Goal: Information Seeking & Learning: Learn about a topic

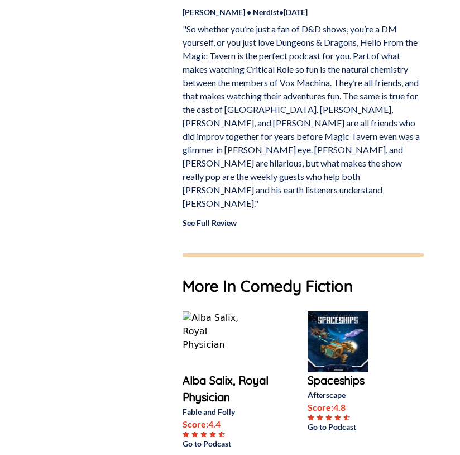
scroll to position [1238, 0]
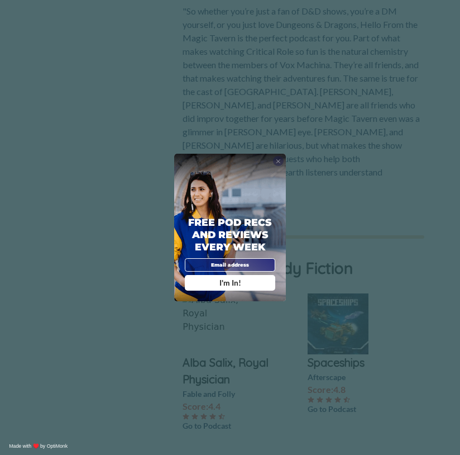
click at [280, 160] on span "X" at bounding box center [278, 161] width 5 height 7
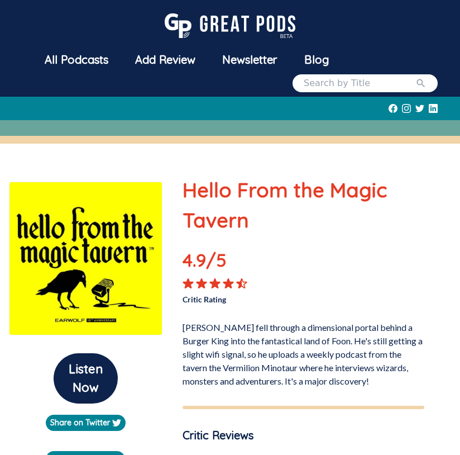
scroll to position [0, 0]
click at [94, 62] on div "All Podcasts" at bounding box center [76, 59] width 91 height 29
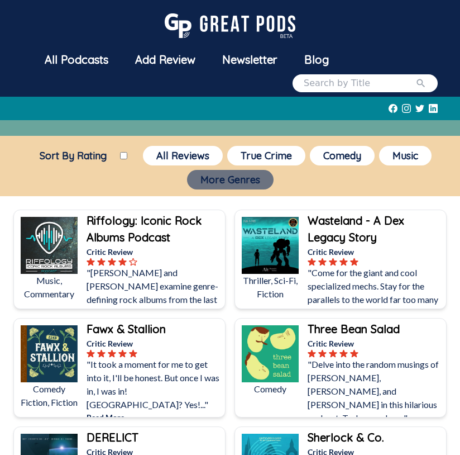
click at [218, 183] on button "More Genres" at bounding box center [230, 180] width 87 height 20
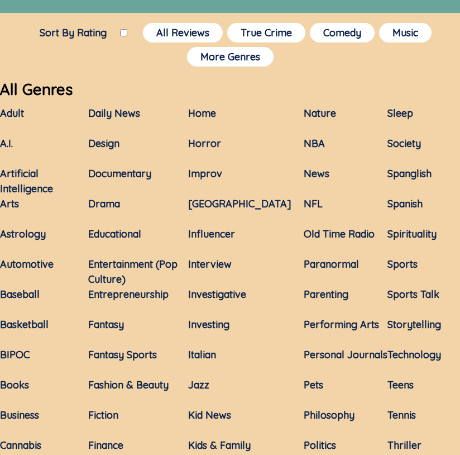
scroll to position [145, 0]
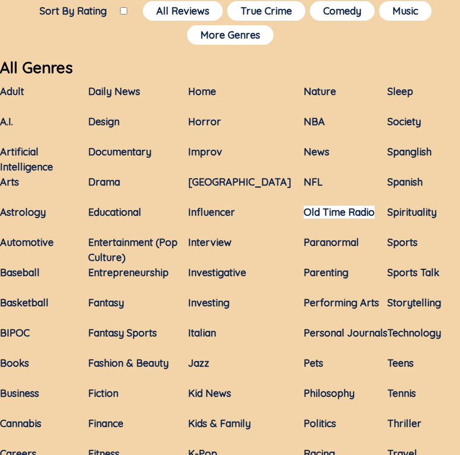
click at [334, 211] on link "Old Time Radio" at bounding box center [339, 212] width 71 height 13
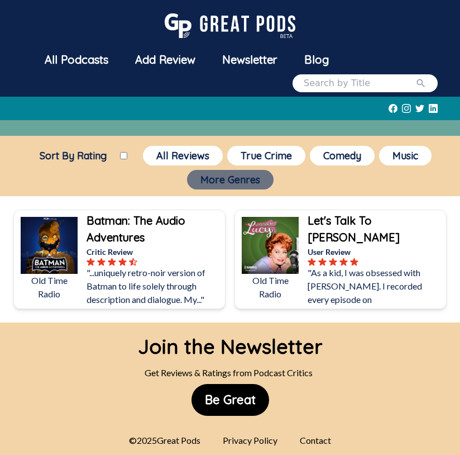
click at [215, 178] on button "More Genres" at bounding box center [230, 180] width 87 height 20
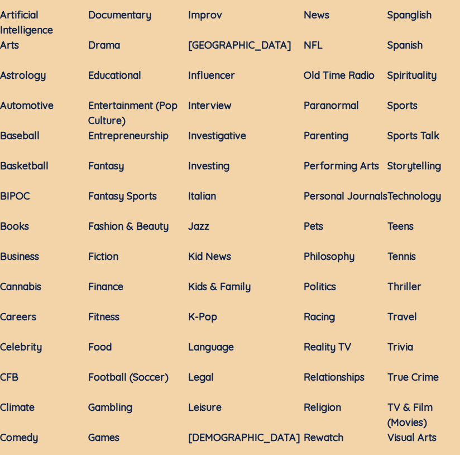
scroll to position [282, 0]
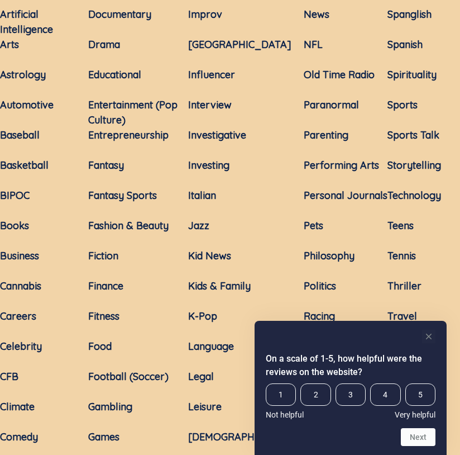
click at [432, 334] on rect "Hide survey" at bounding box center [428, 336] width 13 height 13
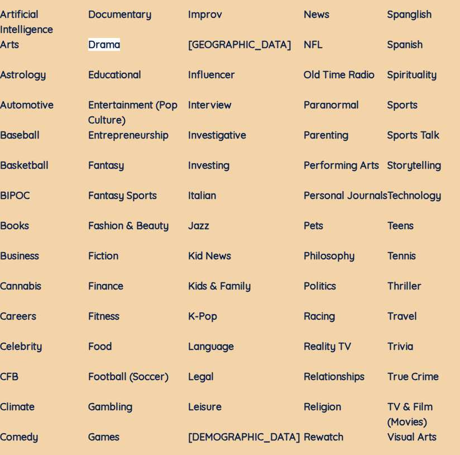
click at [120, 40] on link "Drama" at bounding box center [104, 44] width 32 height 13
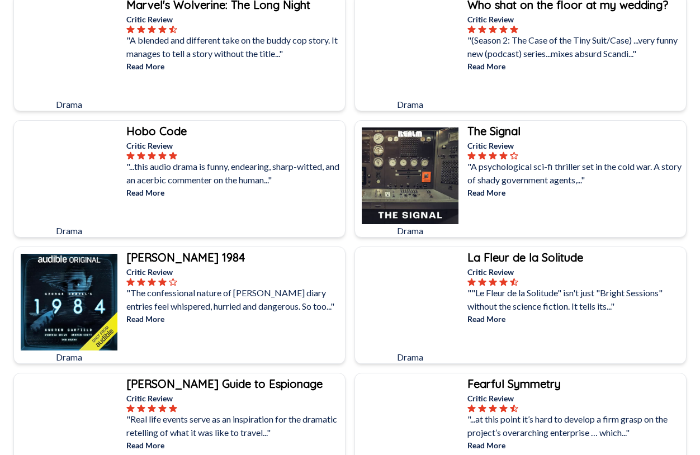
scroll to position [2543, 0]
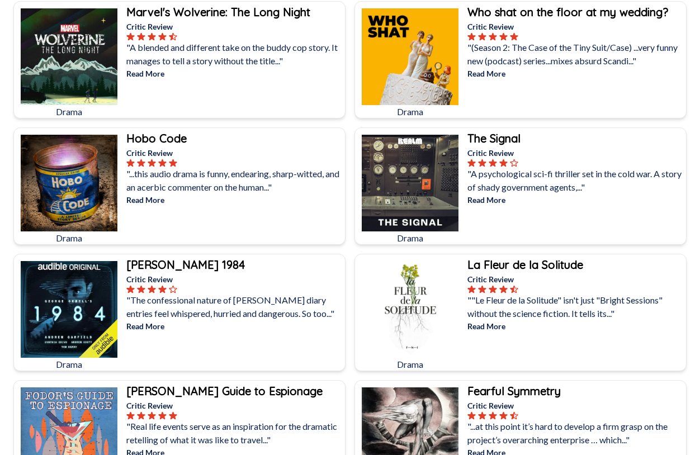
click at [157, 201] on p "Read More" at bounding box center [234, 200] width 216 height 12
